Goal: Task Accomplishment & Management: Manage account settings

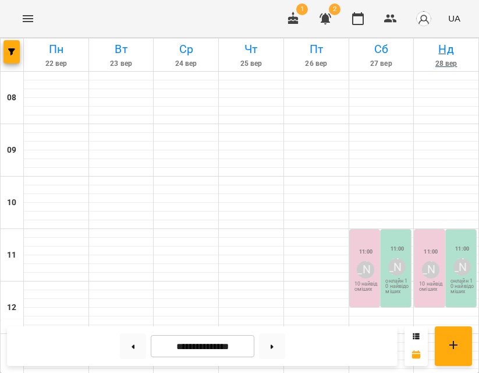
scroll to position [102, 0]
click at [132, 346] on icon at bounding box center [133, 346] width 3 height 4
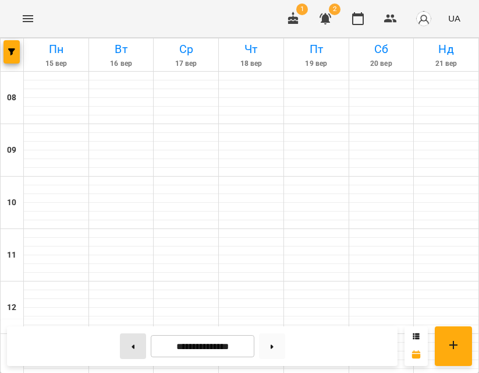
type input "**********"
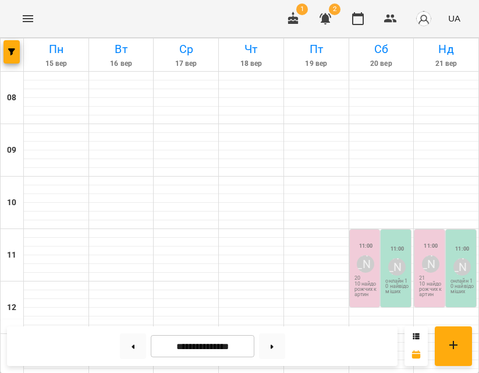
click at [367, 281] on p "10 найдорожчих картин" at bounding box center [366, 289] width 23 height 16
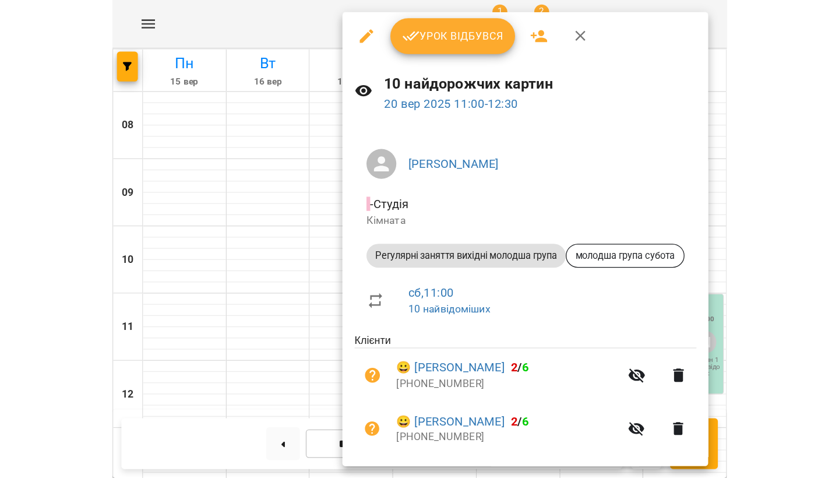
scroll to position [0, 0]
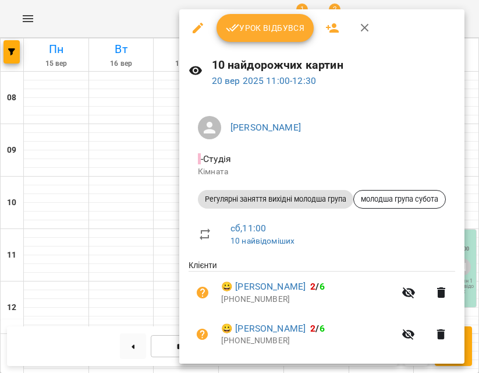
click at [335, 30] on icon "button" at bounding box center [332, 27] width 13 height 9
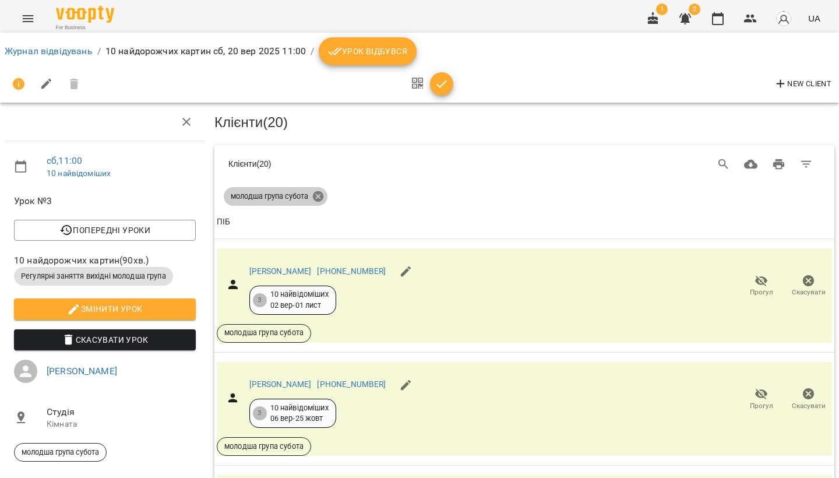
click at [323, 193] on icon at bounding box center [318, 196] width 10 height 10
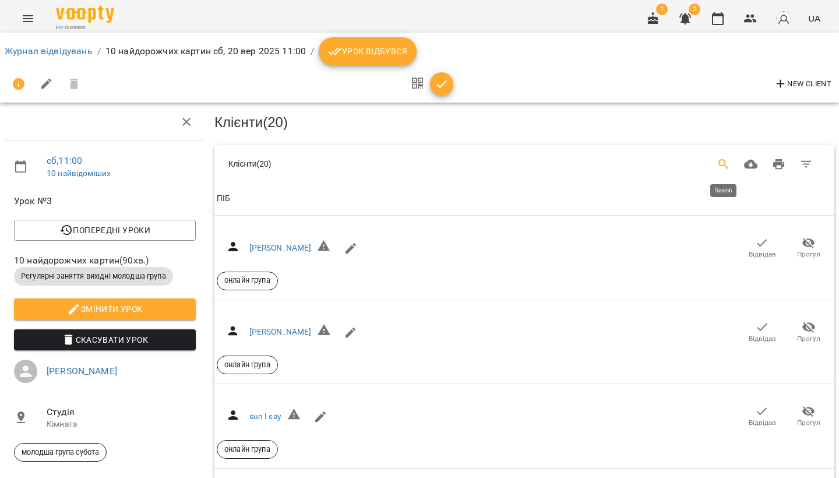
click at [721, 159] on icon "Search" at bounding box center [723, 164] width 14 height 14
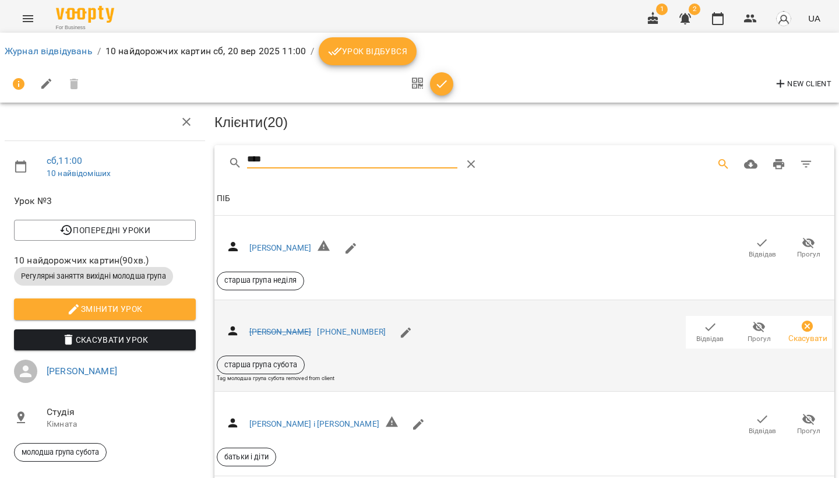
click at [711, 334] on span "Відвідав" at bounding box center [709, 339] width 27 height 10
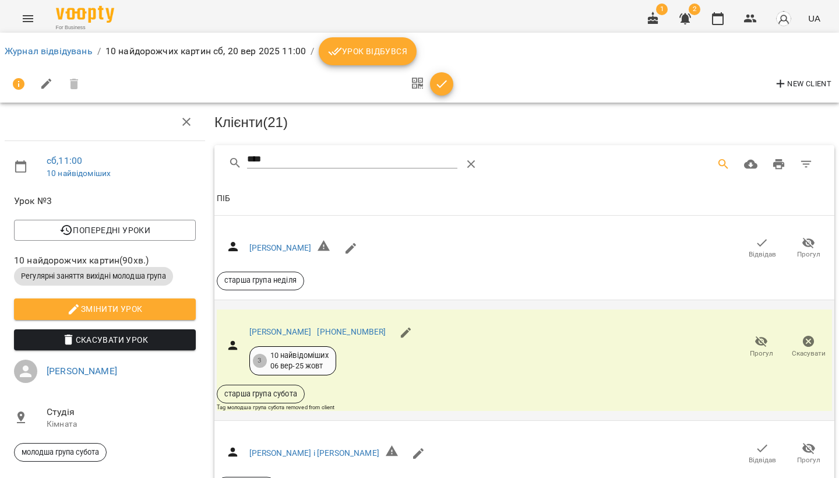
click at [292, 155] on input "****" at bounding box center [352, 159] width 211 height 19
type input "*"
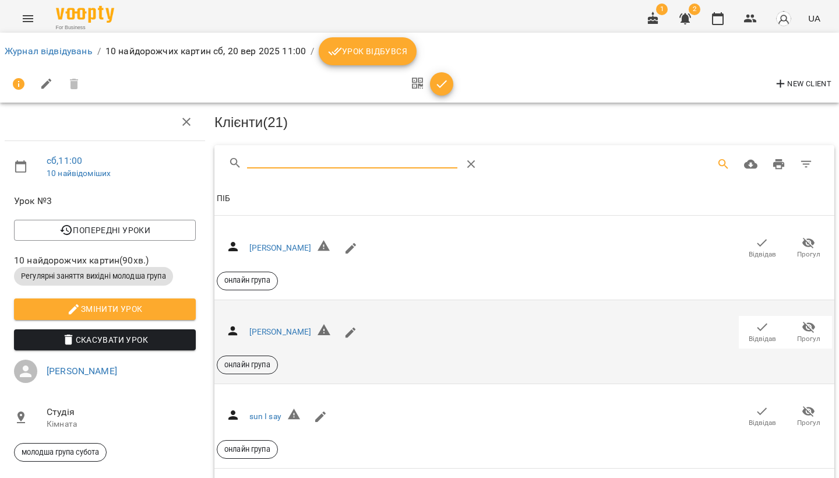
click at [29, 15] on icon "Menu" at bounding box center [28, 19] width 14 height 14
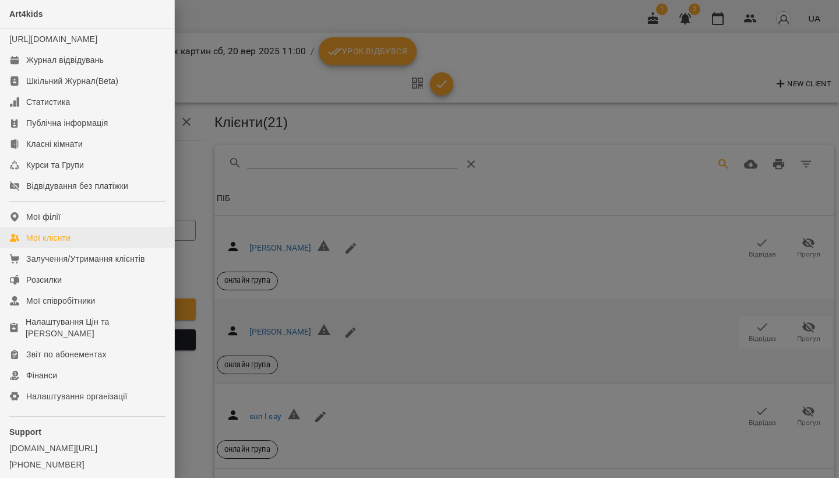
click at [49, 243] on div "Мої клієнти" at bounding box center [48, 238] width 44 height 12
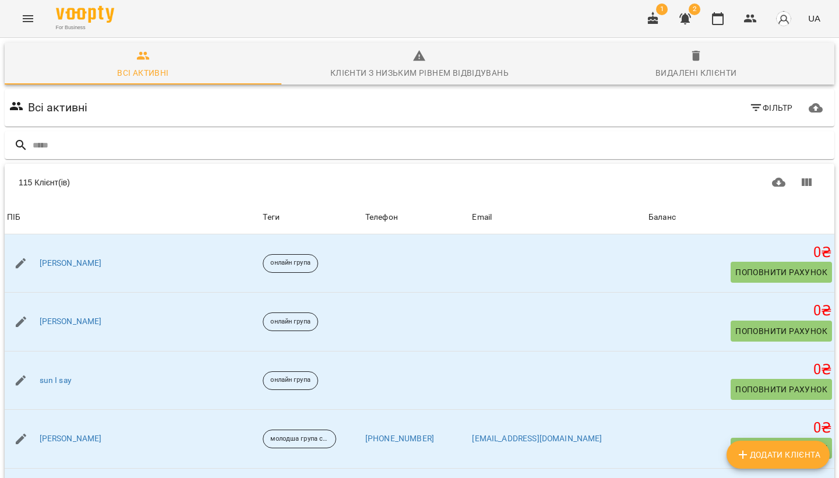
click at [742, 450] on icon "Додати клієнта" at bounding box center [742, 454] width 14 height 14
select select "**"
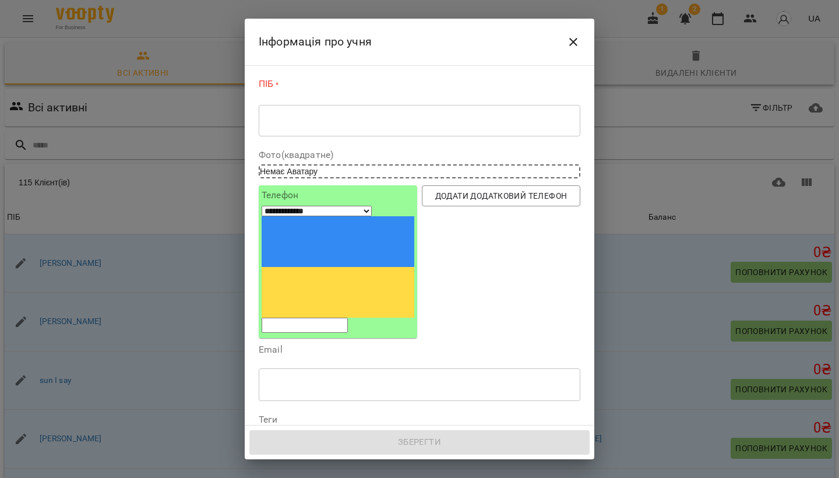
click at [286, 122] on textarea at bounding box center [419, 120] width 305 height 10
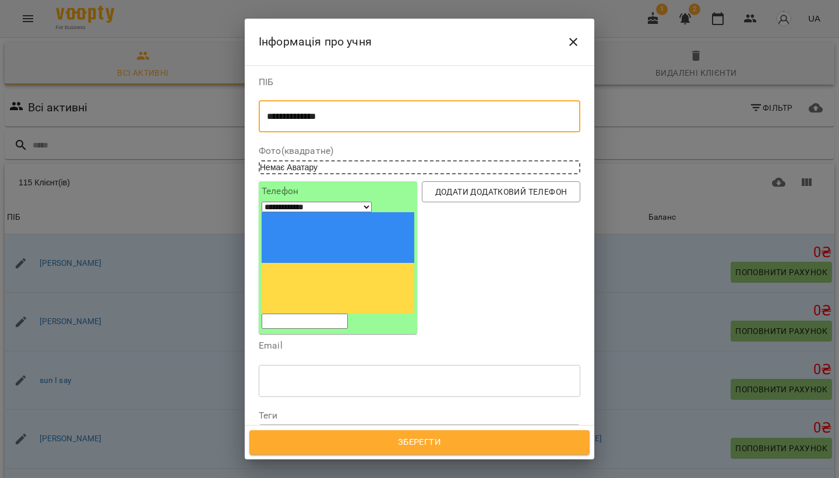
type textarea "**********"
click at [362, 429] on div "Надрукуйте або оберіть..." at bounding box center [313, 435] width 97 height 12
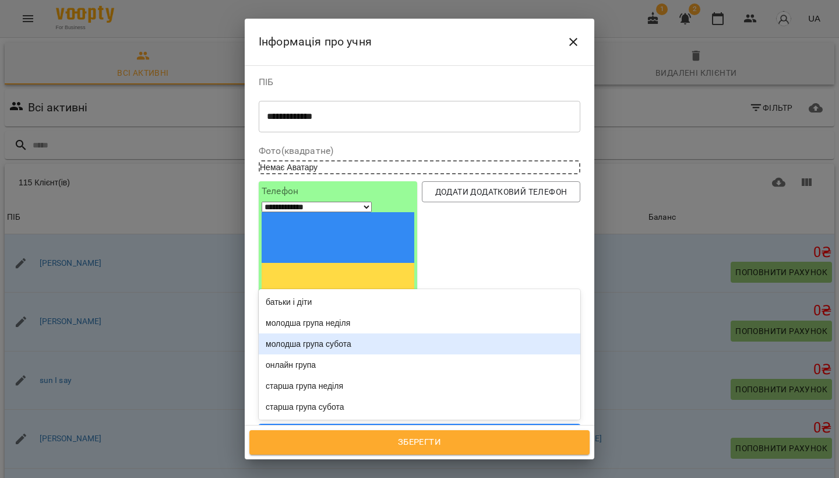
click at [355, 333] on div "молодша група субота" at bounding box center [419, 343] width 321 height 21
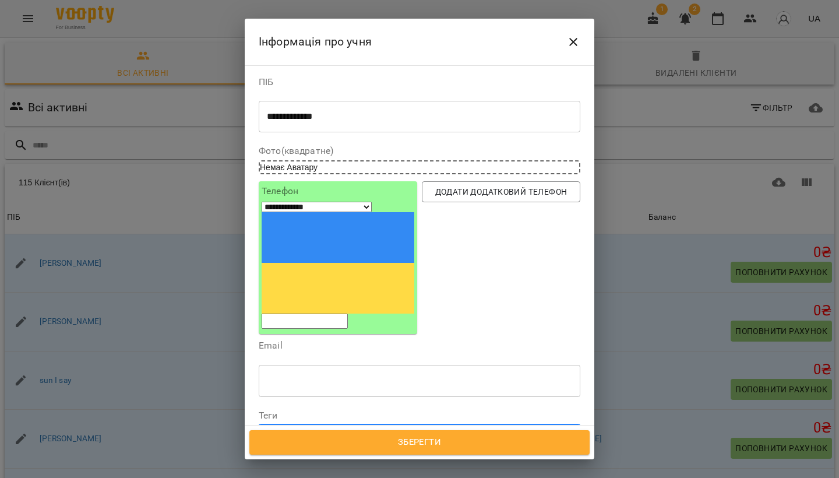
click at [406, 443] on span "Зберегти" at bounding box center [419, 441] width 314 height 15
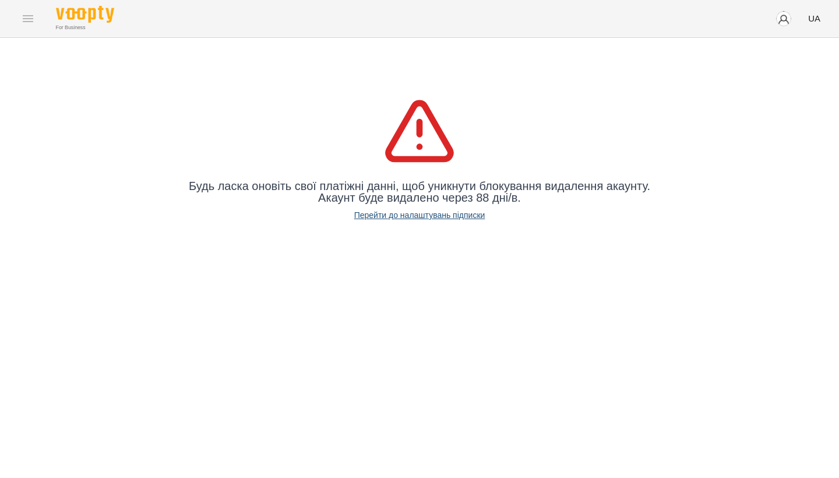
click at [416, 216] on link "Перейти до налаштувань підписки" at bounding box center [419, 215] width 131 height 12
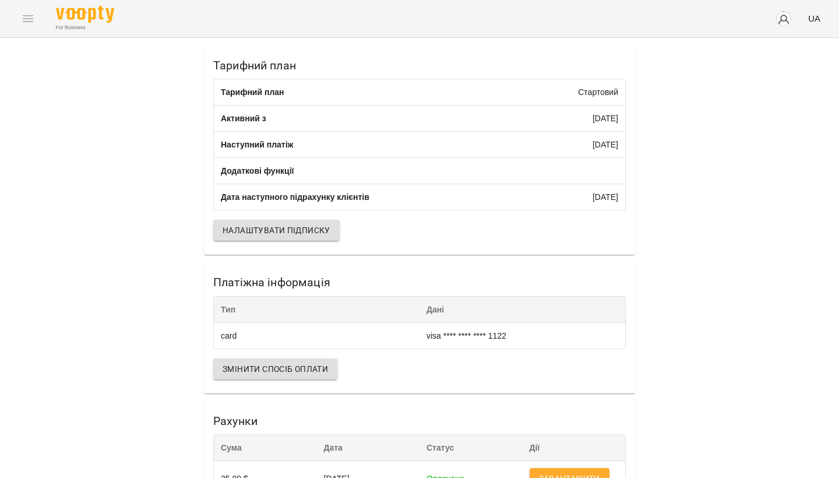
click at [26, 18] on div "For Business UA" at bounding box center [419, 18] width 839 height 37
click at [89, 11] on img at bounding box center [85, 14] width 58 height 17
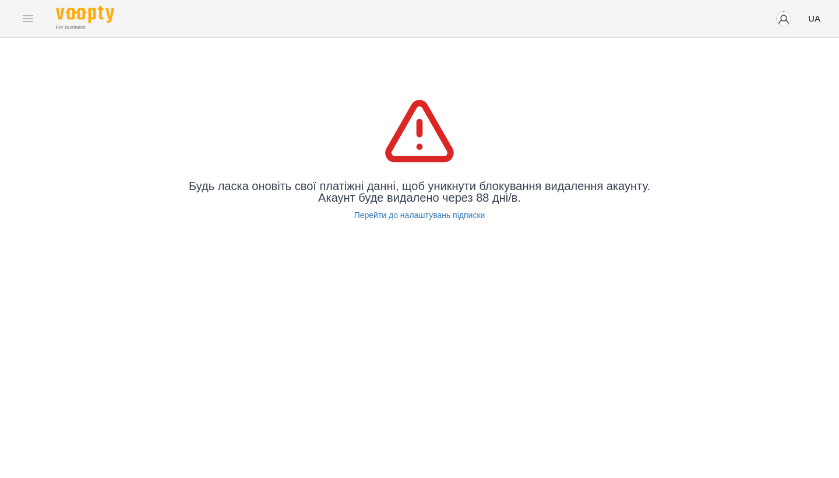
click at [89, 11] on img at bounding box center [85, 14] width 58 height 17
click at [421, 214] on link "Перейти до налаштувань підписки" at bounding box center [419, 215] width 131 height 12
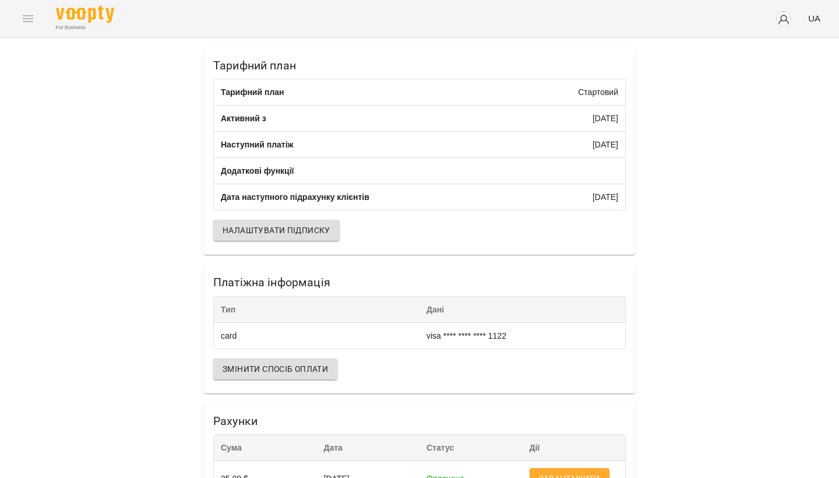
click at [79, 23] on div "For Business" at bounding box center [85, 19] width 58 height 26
click at [66, 18] on img at bounding box center [85, 14] width 58 height 17
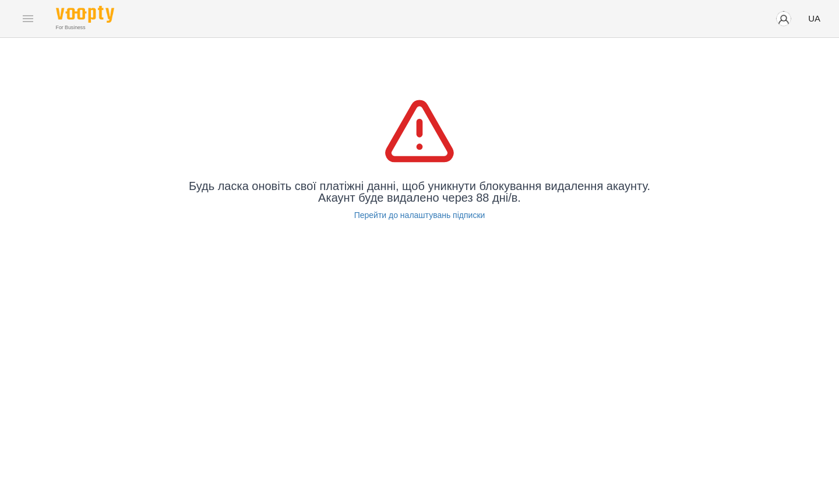
click at [29, 19] on div "For Business UA" at bounding box center [419, 18] width 839 height 37
click at [63, 12] on img at bounding box center [85, 14] width 58 height 17
click at [474, 214] on link "Перейти до налаштувань підписки" at bounding box center [419, 215] width 131 height 12
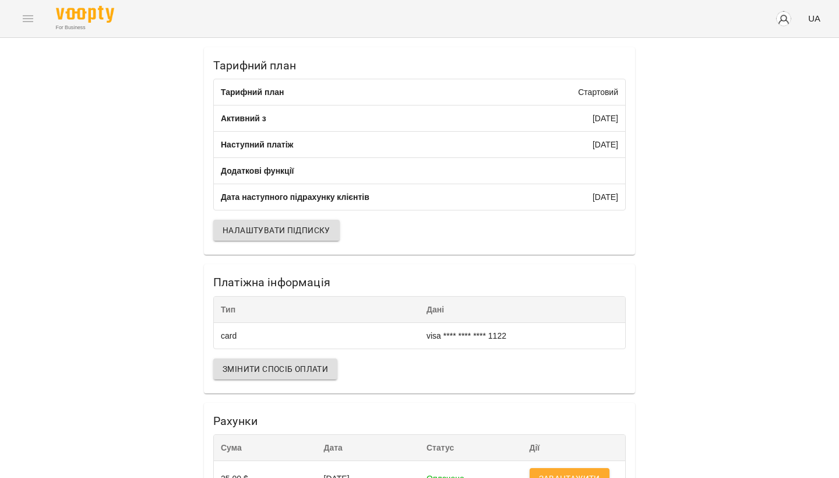
click at [28, 19] on div "For Business UA" at bounding box center [419, 18] width 839 height 37
click at [30, 22] on div "For Business UA" at bounding box center [419, 18] width 839 height 37
click at [77, 17] on img at bounding box center [85, 14] width 58 height 17
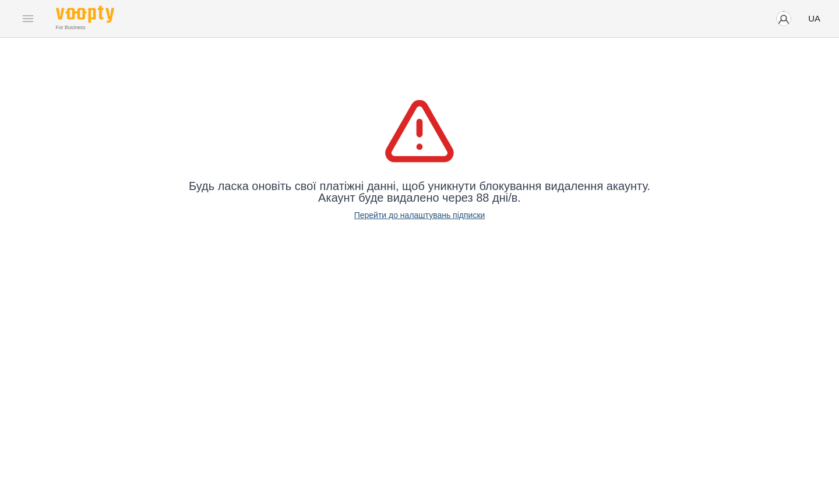
click at [398, 217] on link "Перейти до налаштувань підписки" at bounding box center [419, 215] width 131 height 12
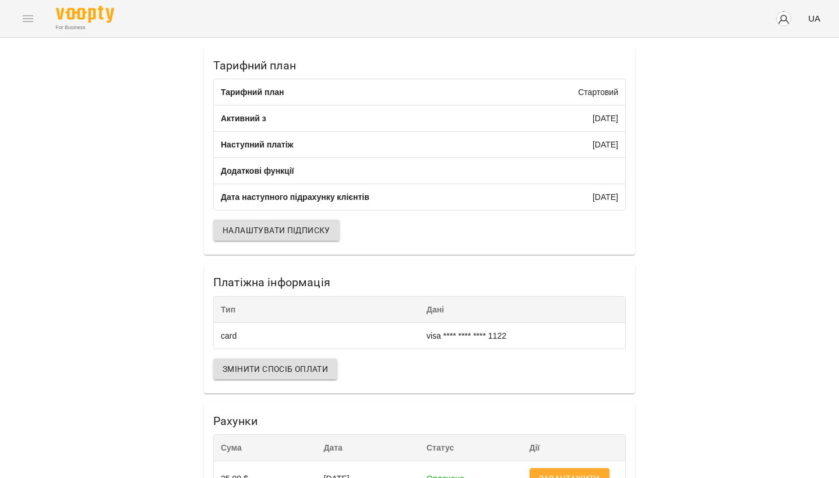
scroll to position [41, 0]
click at [553, 471] on span "Завантажити" at bounding box center [569, 478] width 61 height 14
click at [582, 471] on span "Завантажити" at bounding box center [569, 478] width 61 height 14
click at [34, 16] on div "For Business UA" at bounding box center [419, 18] width 839 height 37
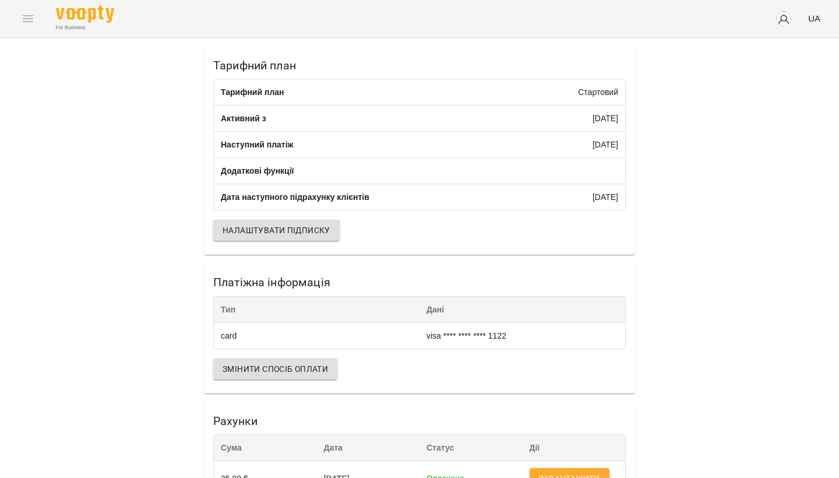
click at [30, 19] on div "For Business UA" at bounding box center [419, 18] width 839 height 37
click at [91, 13] on img at bounding box center [85, 14] width 58 height 17
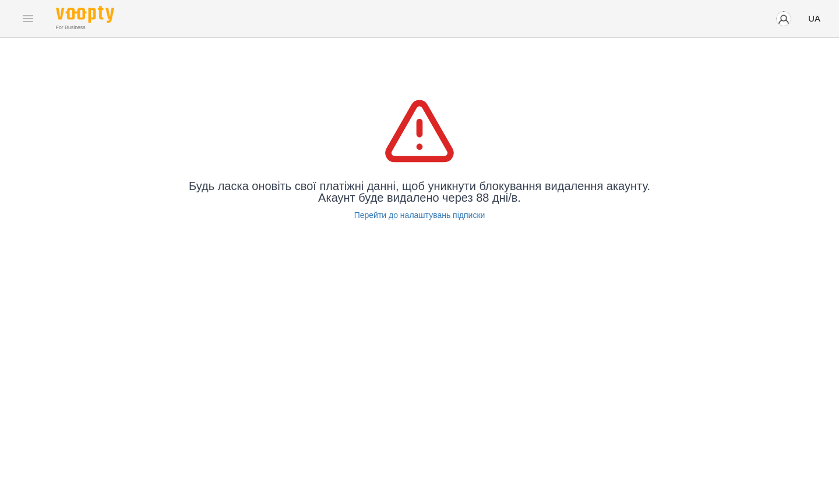
click at [32, 19] on div "For Business UA" at bounding box center [419, 18] width 839 height 37
click at [29, 19] on div "For Business UA" at bounding box center [419, 18] width 839 height 37
click at [457, 220] on link "Перейти до налаштувань підписки" at bounding box center [419, 215] width 131 height 12
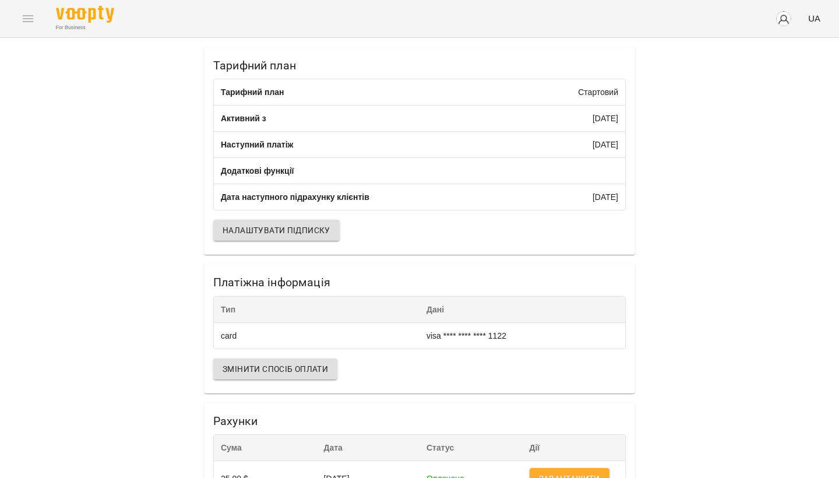
scroll to position [41, 0]
click at [322, 223] on span "Налаштувати підписку" at bounding box center [276, 230] width 108 height 14
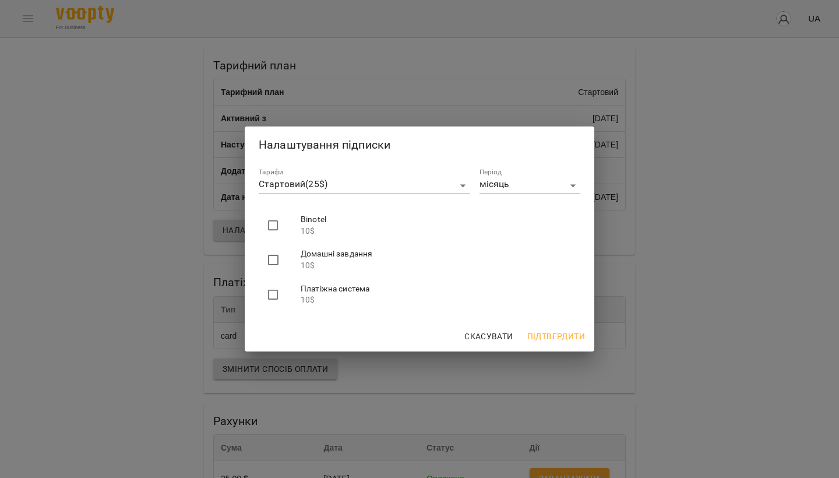
click at [711, 110] on div "Налаштування підписки Тарифи Стартовий ( 25 $) ******* Період місяць ***** Bino…" at bounding box center [419, 239] width 839 height 478
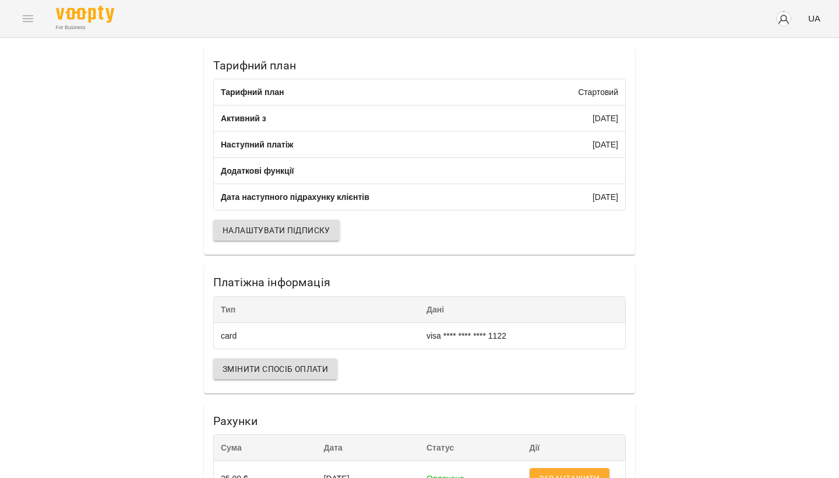
click at [24, 20] on div "For Business UA" at bounding box center [419, 18] width 839 height 37
click at [76, 15] on img at bounding box center [85, 14] width 58 height 17
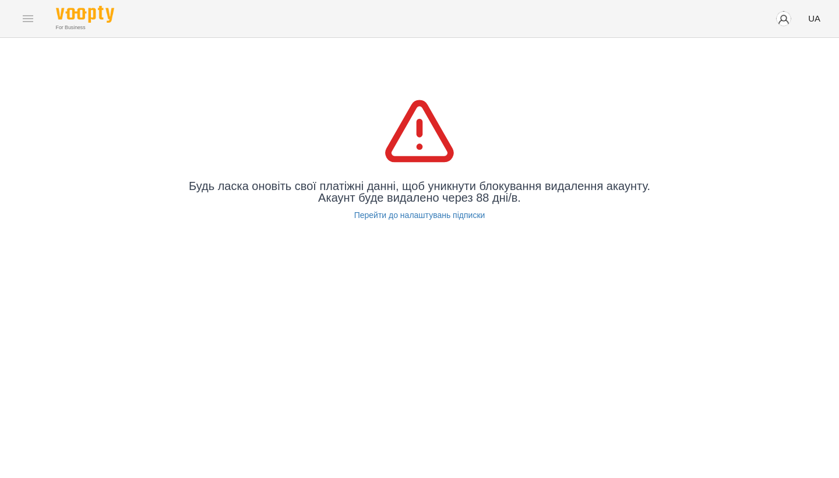
click at [32, 17] on div "For Business UA" at bounding box center [419, 18] width 839 height 37
click at [85, 22] on img at bounding box center [85, 14] width 58 height 17
click at [27, 20] on div "For Business UA" at bounding box center [419, 18] width 839 height 37
click at [812, 18] on span "UA" at bounding box center [814, 18] width 12 height 12
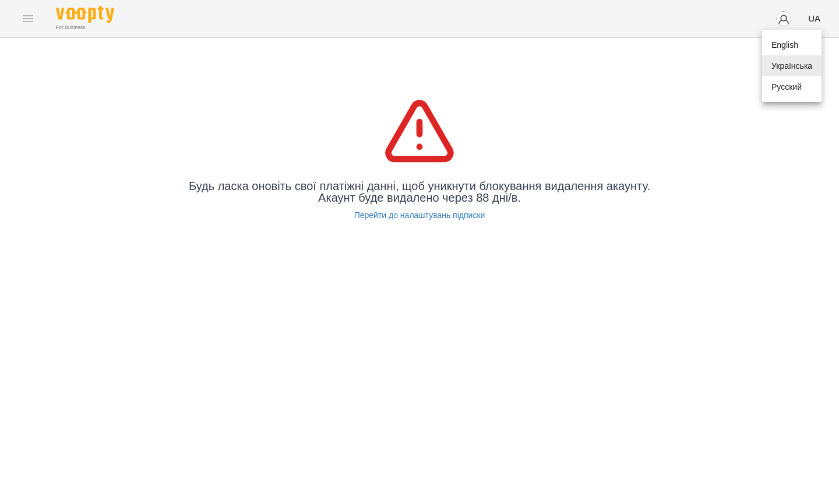
click at [786, 19] on div at bounding box center [419, 239] width 839 height 478
click at [786, 19] on img "button" at bounding box center [783, 18] width 16 height 16
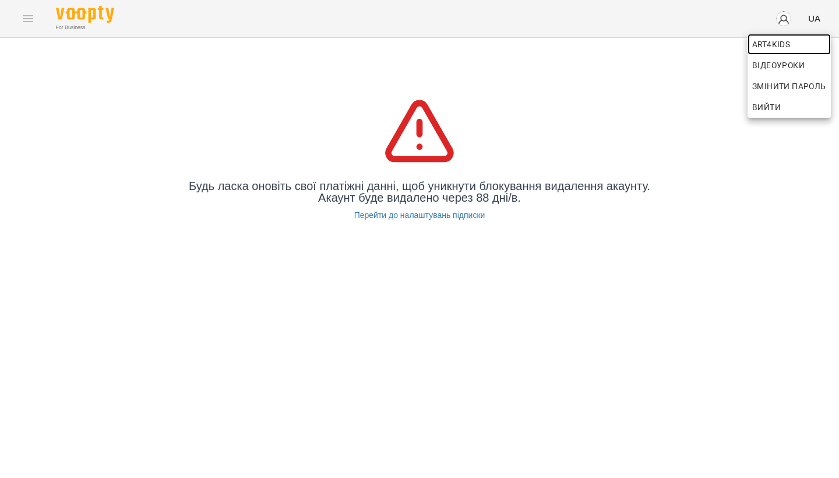
click at [773, 48] on span "Art4kids" at bounding box center [789, 44] width 74 height 14
click at [773, 48] on span "Art4kids" at bounding box center [788, 44] width 74 height 14
click at [427, 216] on div at bounding box center [419, 239] width 839 height 478
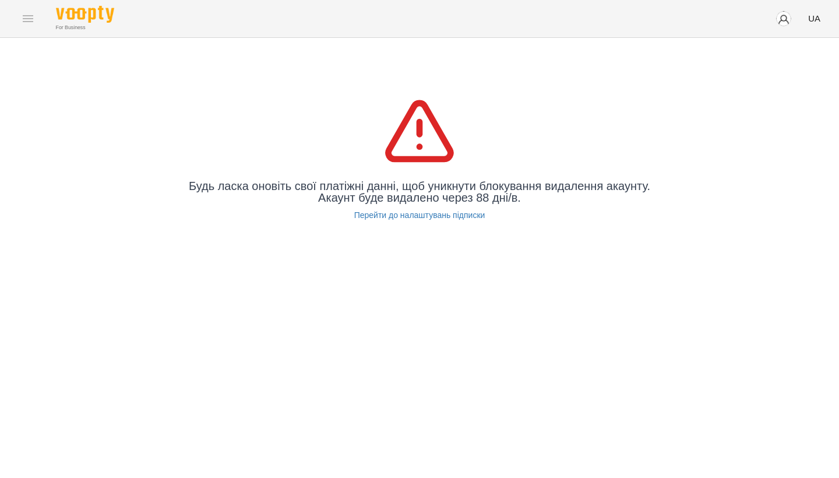
click at [427, 216] on link "Перейти до налаштувань підписки" at bounding box center [419, 215] width 131 height 12
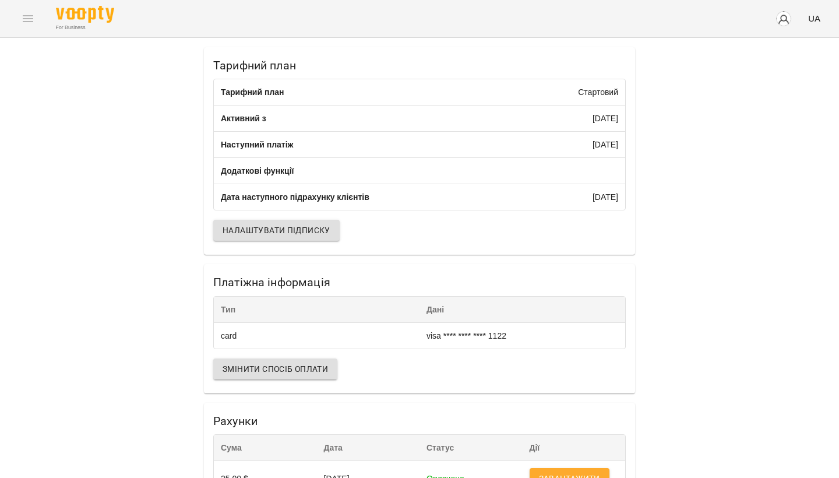
scroll to position [41, 0]
click at [69, 16] on img at bounding box center [85, 14] width 58 height 17
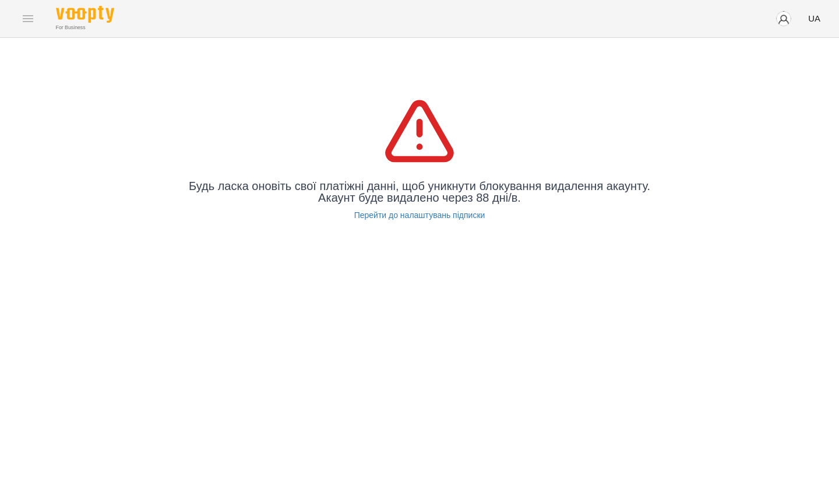
click at [30, 19] on div "For Business UA" at bounding box center [419, 18] width 839 height 37
click at [68, 17] on img at bounding box center [85, 14] width 58 height 17
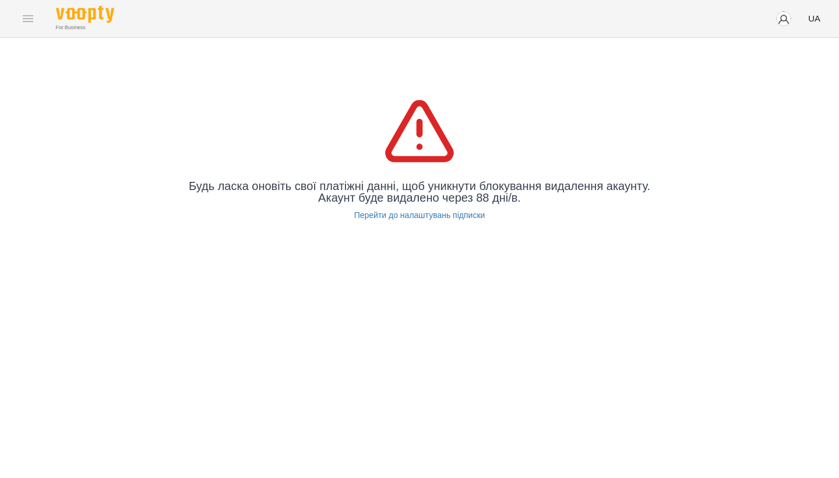
click at [424, 153] on icon at bounding box center [419, 131] width 75 height 75
click at [427, 217] on link "Перейти до налаштувань підписки" at bounding box center [419, 215] width 131 height 12
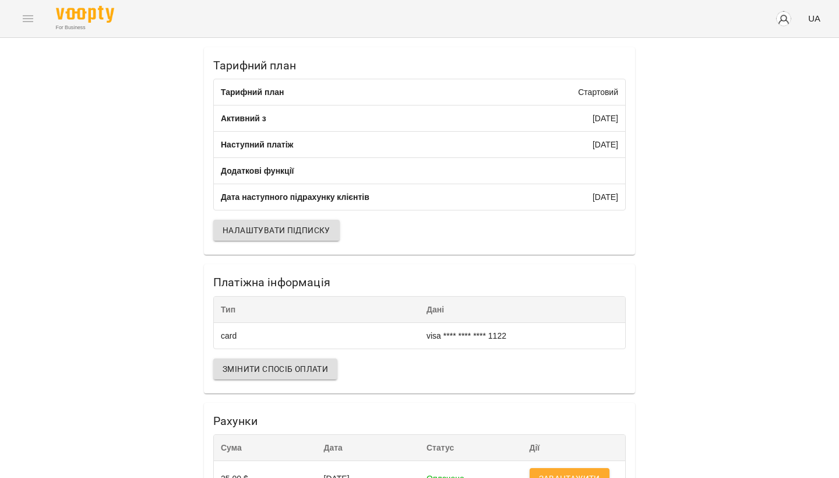
click at [27, 20] on div "For Business UA" at bounding box center [419, 18] width 839 height 37
click at [70, 23] on div "For Business" at bounding box center [85, 19] width 58 height 26
click at [124, 16] on div "For Business UA" at bounding box center [419, 18] width 839 height 37
click at [70, 17] on img at bounding box center [85, 14] width 58 height 17
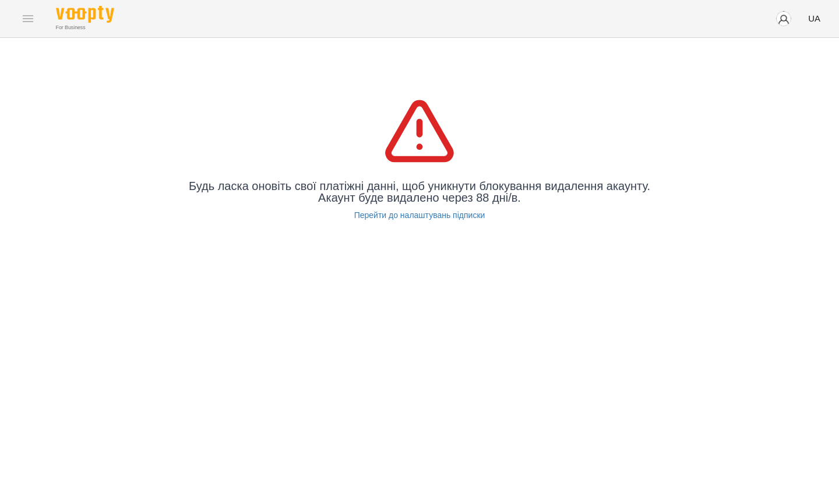
click at [72, 14] on img at bounding box center [85, 14] width 58 height 17
click at [29, 19] on div "For Business UA" at bounding box center [419, 18] width 839 height 37
click at [392, 214] on link "Перейти до налаштувань підписки" at bounding box center [419, 215] width 131 height 12
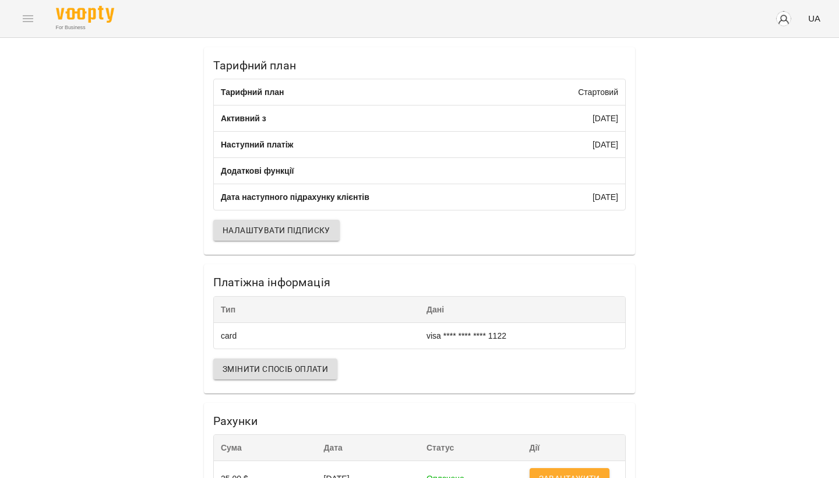
click at [313, 376] on span "Змінити спосіб оплати" at bounding box center [274, 369] width 105 height 14
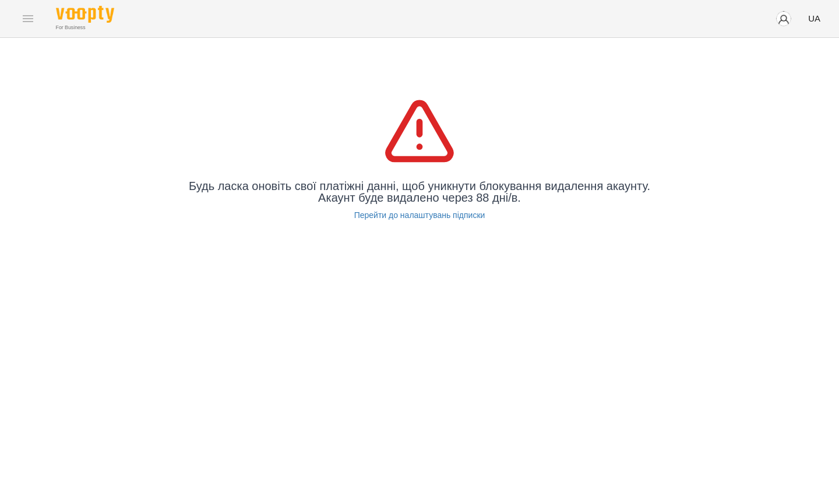
click at [816, 18] on span "UA" at bounding box center [814, 18] width 12 height 12
click at [789, 17] on div at bounding box center [419, 239] width 839 height 478
click at [789, 17] on img "button" at bounding box center [783, 18] width 16 height 16
click at [774, 104] on span "Вийти" at bounding box center [766, 107] width 29 height 14
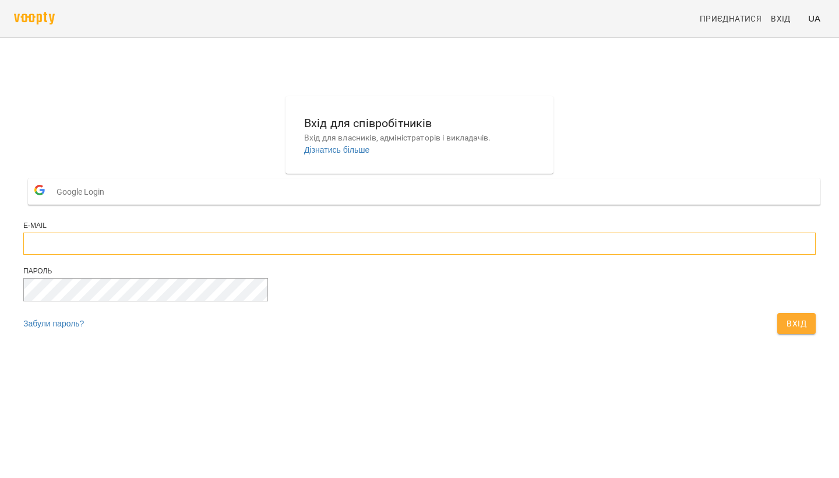
type input "**********"
click at [777, 334] on button "Вхід" at bounding box center [796, 323] width 38 height 21
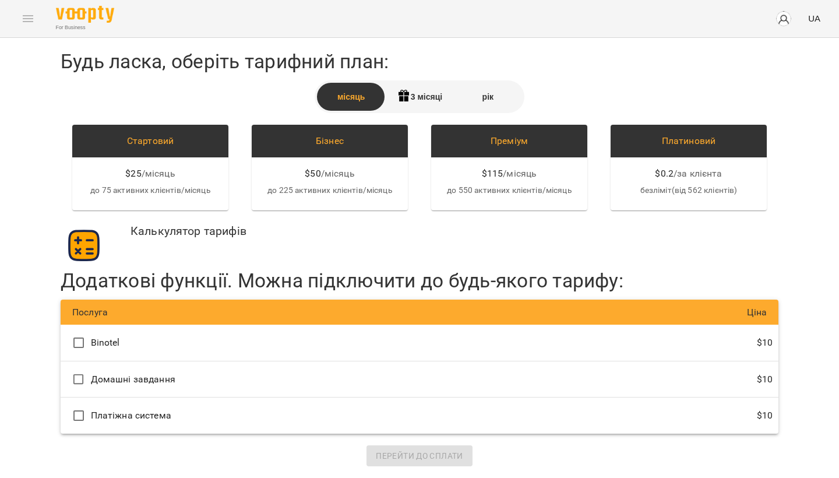
click at [29, 22] on div "For Business UA" at bounding box center [419, 18] width 839 height 37
click at [28, 20] on div "For Business UA" at bounding box center [419, 18] width 839 height 37
click at [78, 15] on img at bounding box center [85, 14] width 58 height 17
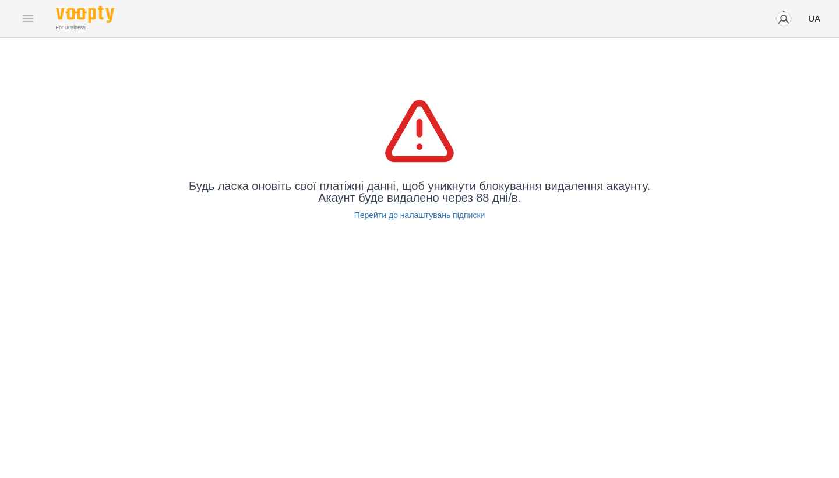
click at [28, 17] on div "For Business UA" at bounding box center [419, 18] width 839 height 37
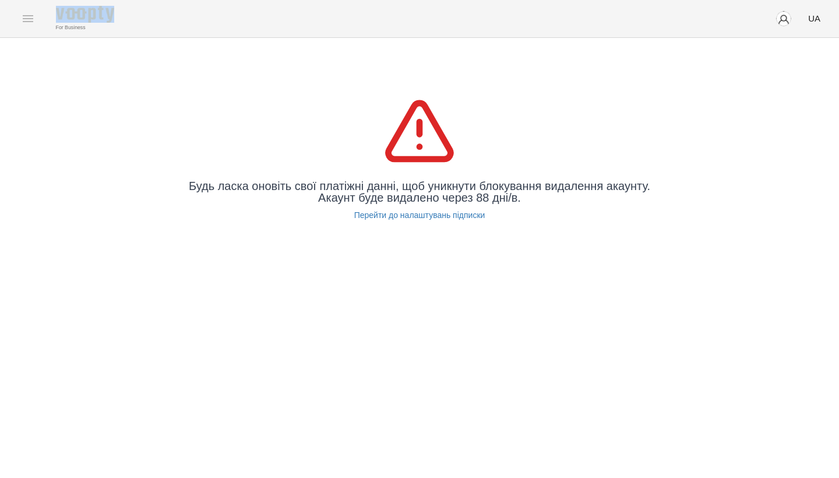
click at [28, 17] on div "For Business UA" at bounding box center [419, 18] width 839 height 37
click at [418, 217] on link "Перейти до налаштувань підписки" at bounding box center [419, 215] width 131 height 12
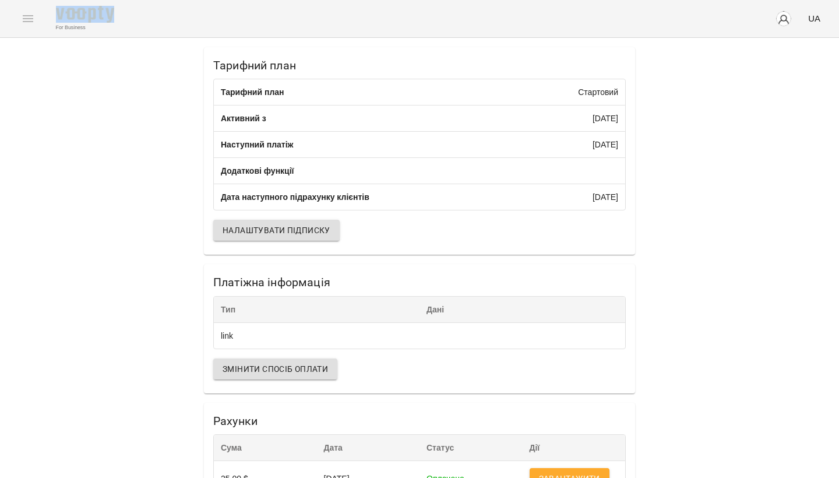
click at [255, 376] on span "Змінити спосіб оплати" at bounding box center [274, 369] width 105 height 14
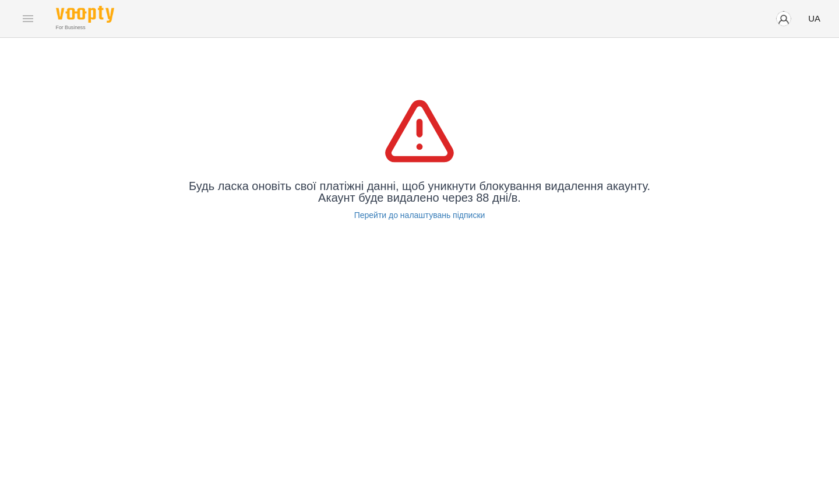
click at [30, 16] on div "For Business UA" at bounding box center [419, 18] width 839 height 37
click at [106, 20] on img at bounding box center [85, 14] width 58 height 17
click at [419, 219] on link "Перейти до налаштувань підписки" at bounding box center [419, 215] width 131 height 12
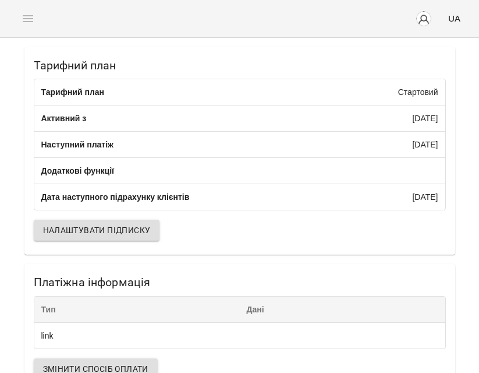
click at [33, 17] on div "For Business UA" at bounding box center [239, 18] width 479 height 37
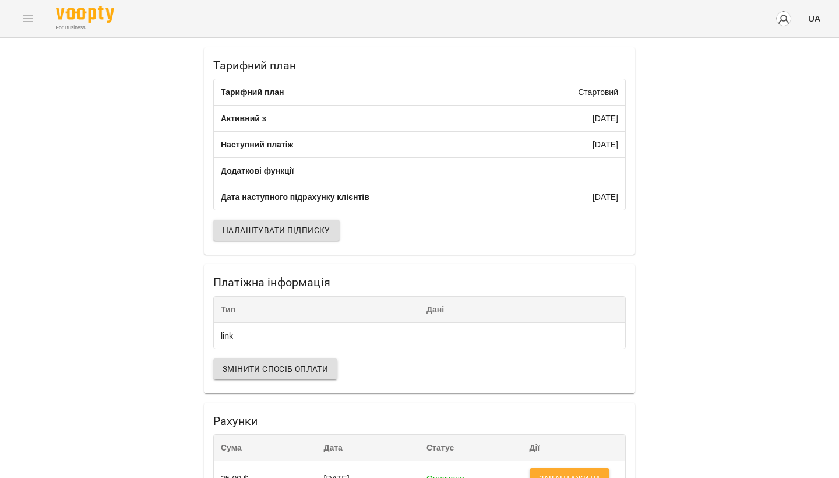
click at [75, 19] on img at bounding box center [85, 14] width 58 height 17
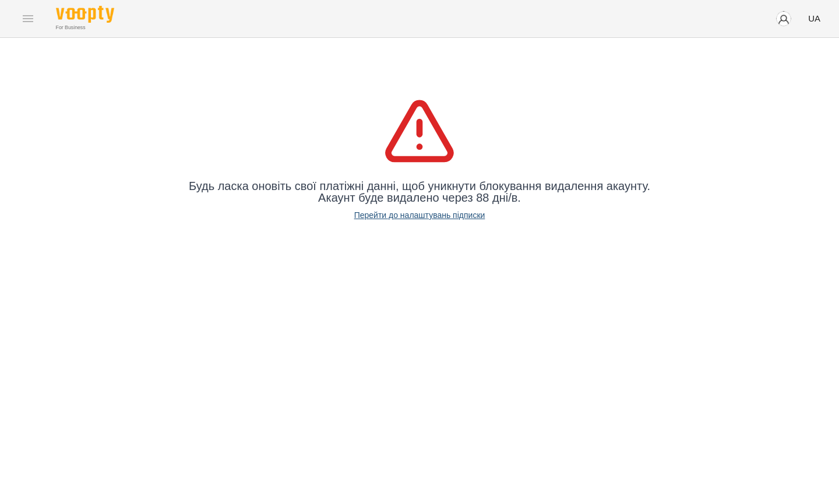
click at [462, 217] on link "Перейти до налаштувань підписки" at bounding box center [419, 215] width 131 height 12
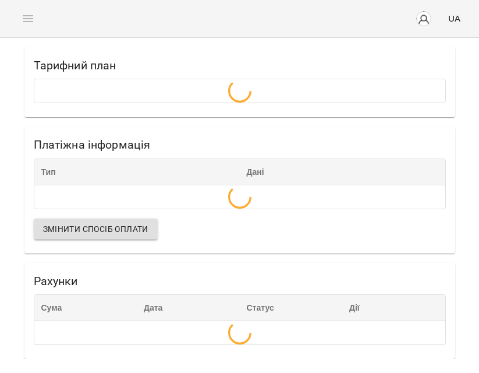
click at [26, 20] on div "For Business UA" at bounding box center [239, 18] width 479 height 37
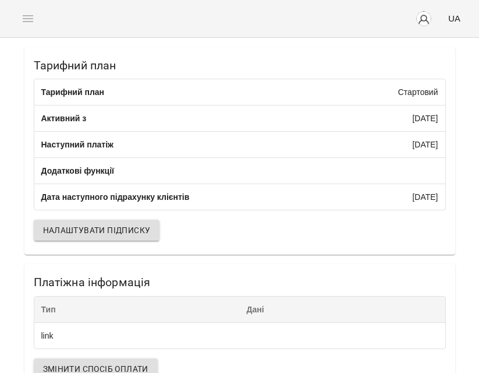
click at [26, 20] on div "For Business UA" at bounding box center [239, 18] width 479 height 37
click at [29, 19] on div "For Business UA" at bounding box center [239, 18] width 479 height 37
click at [24, 19] on div "For Business UA" at bounding box center [239, 18] width 479 height 37
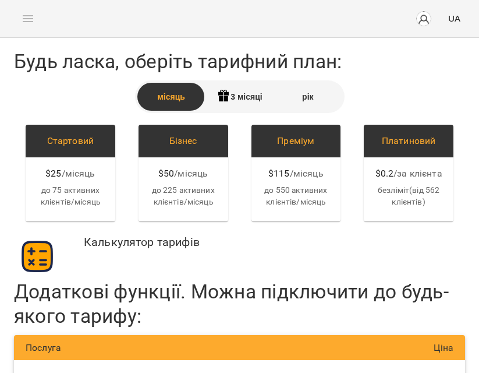
click at [26, 15] on div "For Business UA" at bounding box center [239, 18] width 479 height 37
click at [26, 19] on div "For Business UA" at bounding box center [239, 18] width 479 height 37
click at [26, 18] on div "For Business UA" at bounding box center [239, 18] width 479 height 37
click at [423, 16] on img "button" at bounding box center [424, 18] width 16 height 16
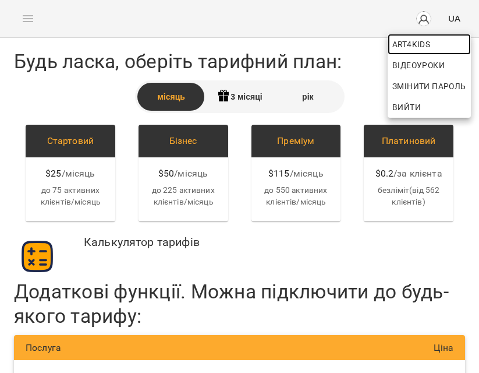
click at [419, 42] on span "Art4kids" at bounding box center [429, 44] width 74 height 14
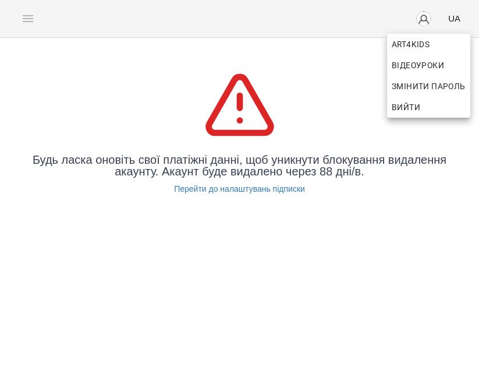
click at [283, 188] on div at bounding box center [239, 186] width 479 height 373
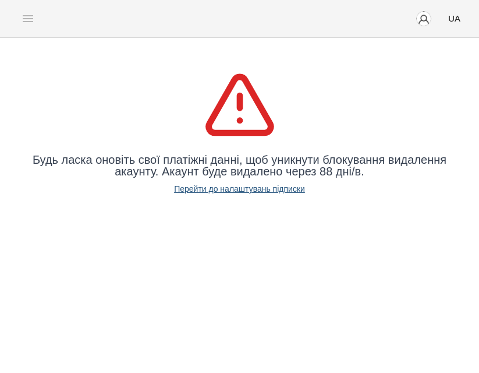
click at [278, 188] on link "Перейти до налаштувань підписки" at bounding box center [239, 189] width 131 height 12
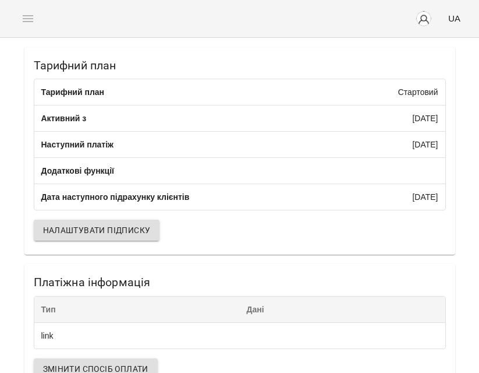
scroll to position [146, 0]
